Goal: Navigation & Orientation: Find specific page/section

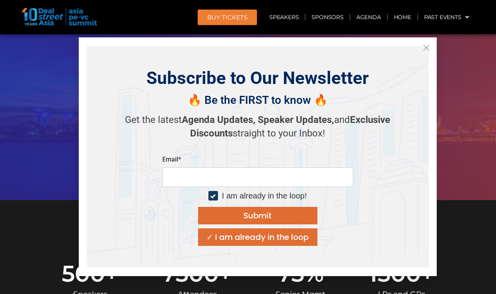
scroll to position [113, 0]
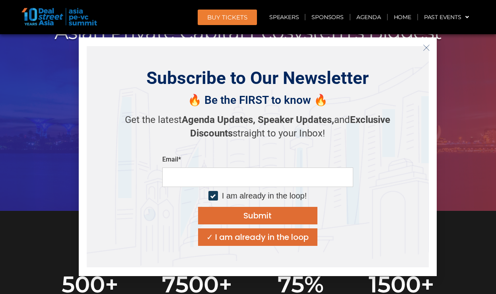
click at [426, 49] on icon "Close" at bounding box center [426, 47] width 7 height 7
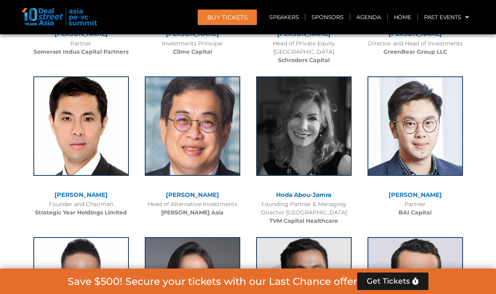
scroll to position [2947, 0]
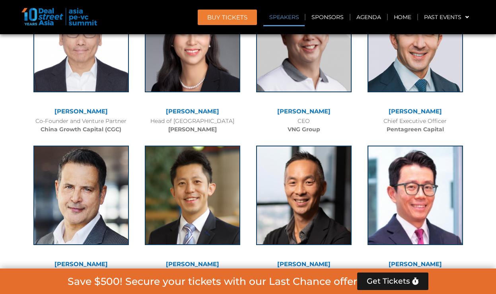
click at [288, 20] on link "Speakers" at bounding box center [284, 17] width 41 height 18
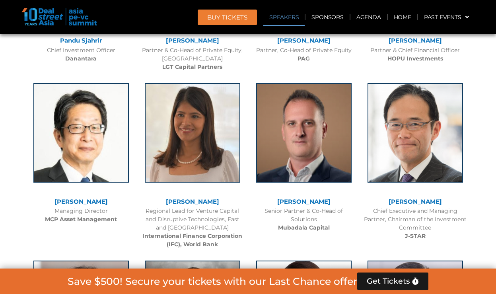
scroll to position [828, 0]
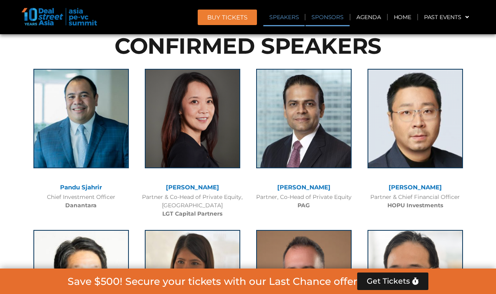
click at [334, 20] on link "Sponsors" at bounding box center [328, 17] width 44 height 18
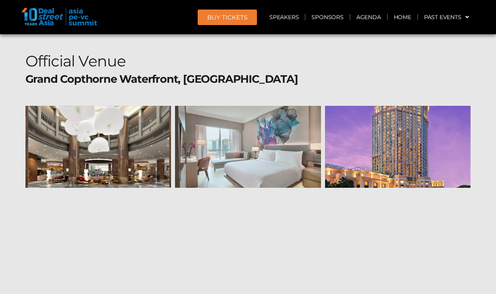
scroll to position [7779, 0]
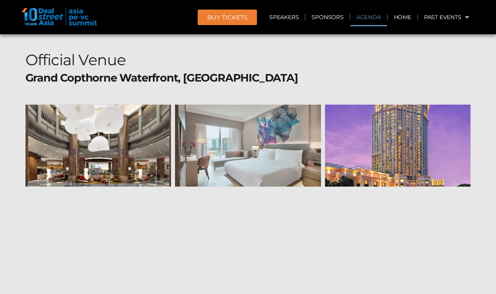
click at [370, 18] on link "Agenda" at bounding box center [369, 17] width 37 height 18
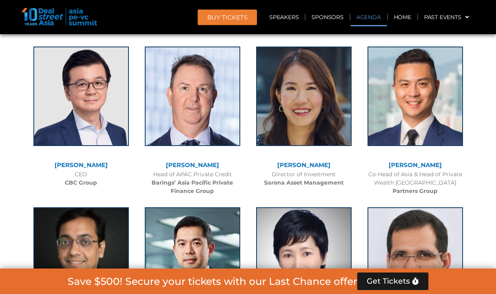
scroll to position [416, 0]
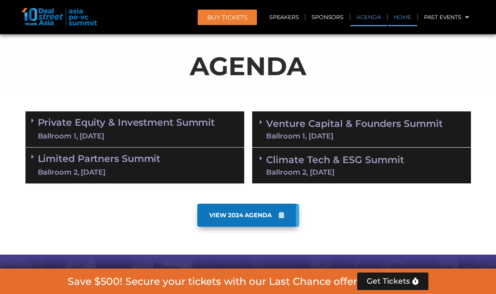
click at [396, 20] on link "Home" at bounding box center [402, 17] width 29 height 18
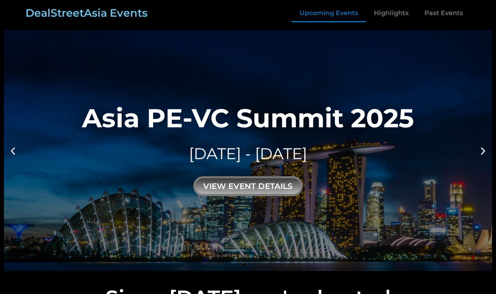
click at [312, 14] on link "Upcoming Events" at bounding box center [329, 13] width 74 height 18
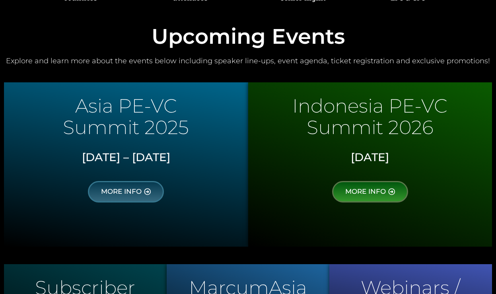
scroll to position [388, 0]
